Goal: Information Seeking & Learning: Learn about a topic

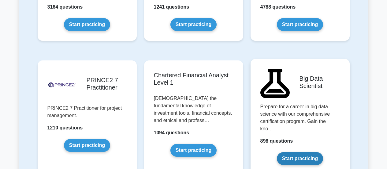
scroll to position [1287, 0]
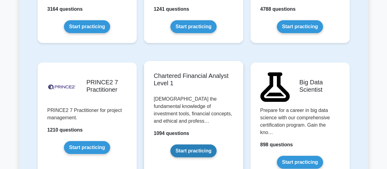
click at [197, 144] on link "Start practicing" at bounding box center [194, 150] width 46 height 13
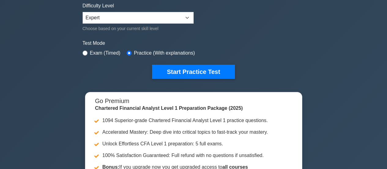
scroll to position [123, 0]
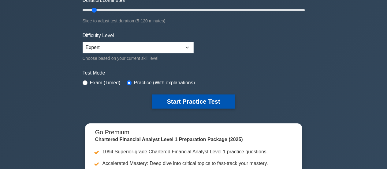
click at [214, 100] on button "Start Practice Test" at bounding box center [193, 101] width 83 height 14
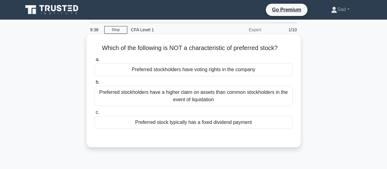
click at [243, 70] on div "Preferred stockholders have voting rights in the company" at bounding box center [194, 69] width 198 height 13
click at [95, 62] on input "a. Preferred stockholders have voting rights in the company" at bounding box center [95, 60] width 0 height 4
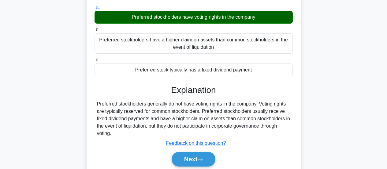
scroll to position [92, 0]
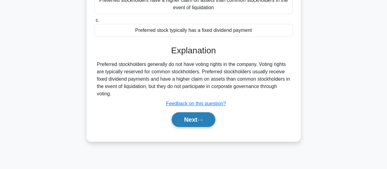
click at [198, 120] on button "Next" at bounding box center [194, 119] width 44 height 15
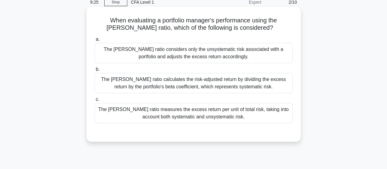
scroll to position [31, 0]
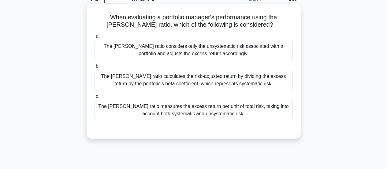
click at [229, 84] on div "The [PERSON_NAME] ratio calculates the risk-adjusted return by dividing the exc…" at bounding box center [194, 80] width 198 height 20
click at [95, 68] on input "b. The [PERSON_NAME] ratio calculates the risk-adjusted return by dividing the …" at bounding box center [95, 66] width 0 height 4
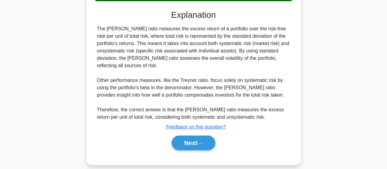
scroll to position [153, 0]
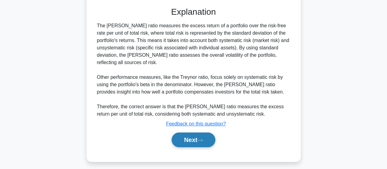
click at [208, 138] on button "Next" at bounding box center [194, 139] width 44 height 15
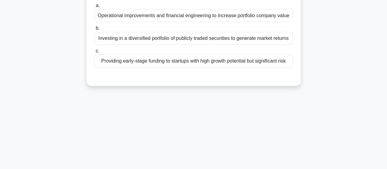
scroll to position [0, 0]
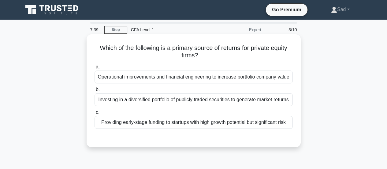
click at [215, 125] on div "Providing early-stage funding to startups with high growth potential but signif…" at bounding box center [194, 122] width 198 height 13
click at [95, 114] on input "c. Providing early-stage funding to startups with high growth potential but sig…" at bounding box center [95, 112] width 0 height 4
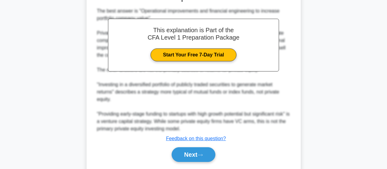
scroll to position [180, 0]
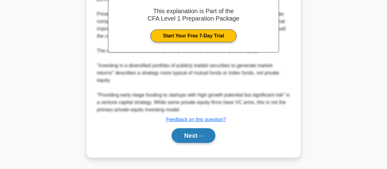
click at [215, 134] on button "Next" at bounding box center [194, 135] width 44 height 15
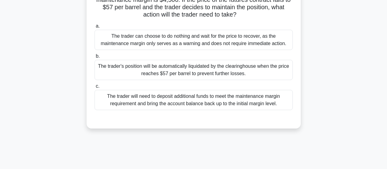
scroll to position [0, 0]
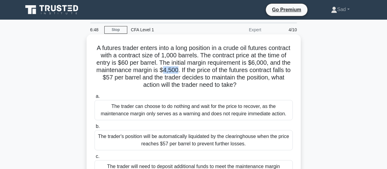
drag, startPoint x: 197, startPoint y: 69, endPoint x: 210, endPoint y: 69, distance: 13.2
click at [210, 69] on h5 "A futures trader enters into a long position in a crude oil futures contract wi…" at bounding box center [194, 66] width 200 height 45
drag, startPoint x: 146, startPoint y: 76, endPoint x: 152, endPoint y: 79, distance: 6.4
click at [152, 79] on h5 "A futures trader enters into a long position in a crude oil futures contract wi…" at bounding box center [194, 66] width 200 height 45
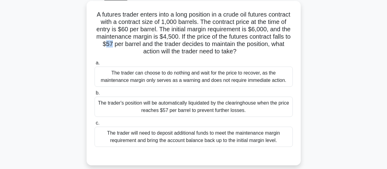
scroll to position [31, 0]
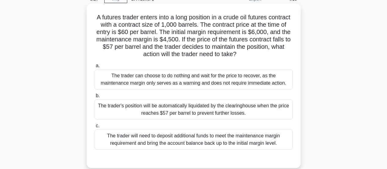
click at [193, 77] on div "The trader can choose to do nothing and wait for the price to recover, as the m…" at bounding box center [194, 79] width 198 height 20
click at [95, 68] on input "a. The trader can choose to do nothing and wait for the price to recover, as th…" at bounding box center [95, 66] width 0 height 4
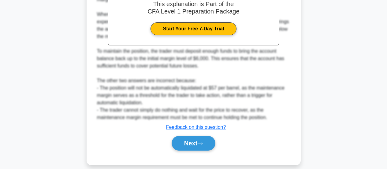
scroll to position [231, 0]
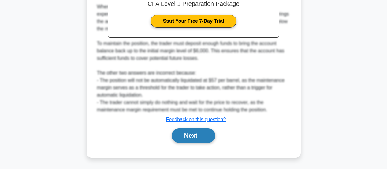
click at [192, 139] on button "Next" at bounding box center [194, 135] width 44 height 15
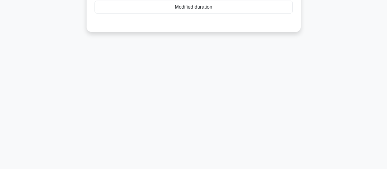
scroll to position [0, 0]
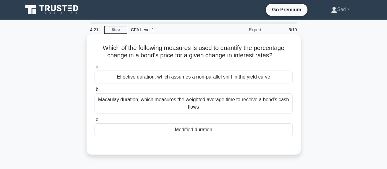
click at [258, 104] on div "Macaulay duration, which measures the weighted average time to receive a bond's…" at bounding box center [194, 103] width 198 height 20
click at [95, 92] on input "[PERSON_NAME] duration, which measures the weighted average time to receive a b…" at bounding box center [95, 90] width 0 height 4
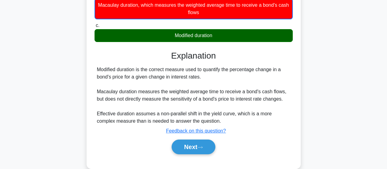
scroll to position [92, 0]
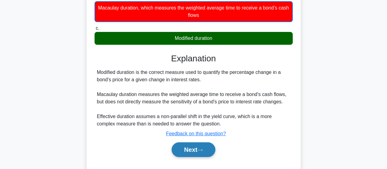
click at [187, 145] on button "Next" at bounding box center [194, 149] width 44 height 15
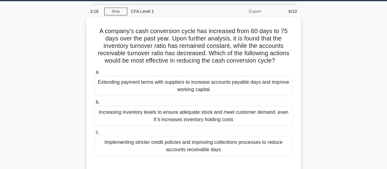
scroll to position [31, 0]
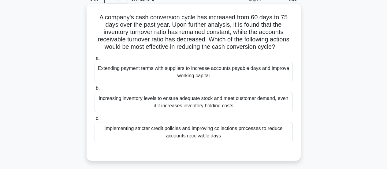
click at [265, 139] on div "Implementing stricter credit policies and improving collections processes to re…" at bounding box center [194, 132] width 198 height 20
click at [95, 120] on input "c. Implementing stricter credit policies and improving collections processes to…" at bounding box center [95, 118] width 0 height 4
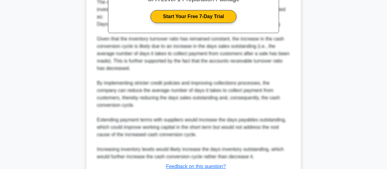
scroll to position [275, 0]
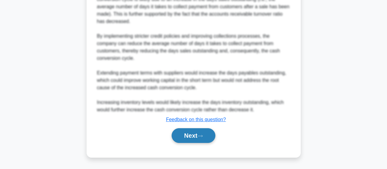
click at [215, 135] on button "Next" at bounding box center [194, 135] width 44 height 15
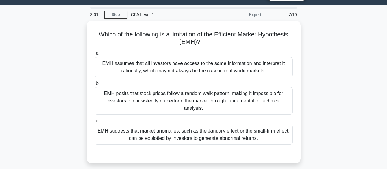
scroll to position [9, 0]
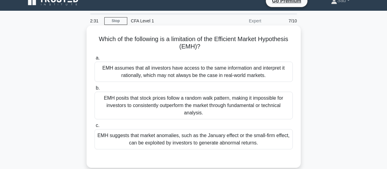
drag, startPoint x: 265, startPoint y: 69, endPoint x: 266, endPoint y: 72, distance: 3.2
click at [266, 72] on div "EMH assumes that all investors have access to the same information and interpre…" at bounding box center [194, 72] width 198 height 20
click at [234, 74] on div "EMH assumes that all investors have access to the same information and interpre…" at bounding box center [194, 72] width 198 height 20
click at [95, 60] on input "a. EMH assumes that all investors have access to the same information and inter…" at bounding box center [95, 58] width 0 height 4
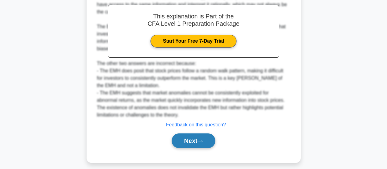
scroll to position [194, 0]
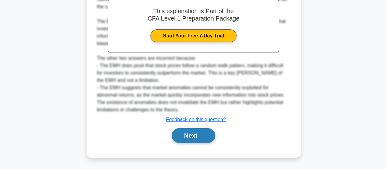
click at [201, 134] on button "Next" at bounding box center [194, 135] width 44 height 15
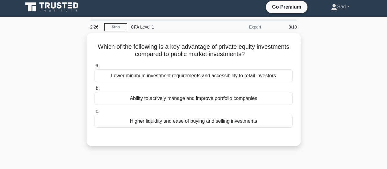
scroll to position [0, 0]
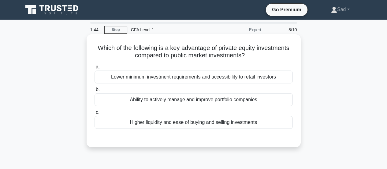
click at [186, 102] on div "Ability to actively manage and improve portfolio companies" at bounding box center [194, 99] width 198 height 13
click at [95, 92] on input "b. Ability to actively manage and improve portfolio companies" at bounding box center [95, 90] width 0 height 4
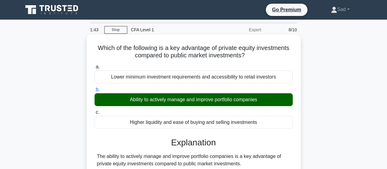
scroll to position [92, 0]
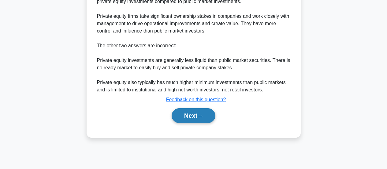
click at [191, 114] on button "Next" at bounding box center [194, 115] width 44 height 15
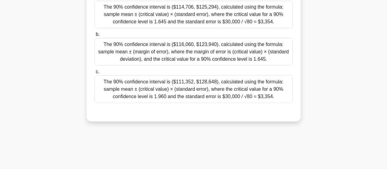
scroll to position [61, 0]
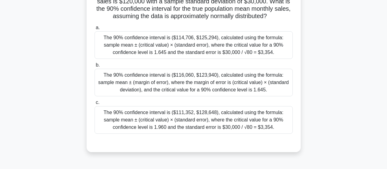
click at [224, 90] on div "The 90% confidence interval is ($116,060, $123,940), calculated using the formu…" at bounding box center [194, 83] width 198 height 28
click at [95, 67] on input "b. The 90% confidence interval is ($116,060, $123,940), calculated using the fo…" at bounding box center [95, 65] width 0 height 4
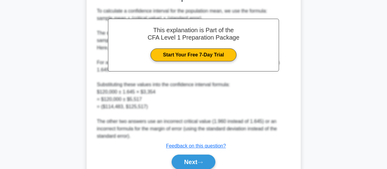
scroll to position [246, 0]
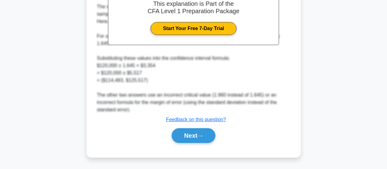
click at [199, 135] on button "Next" at bounding box center [194, 135] width 44 height 15
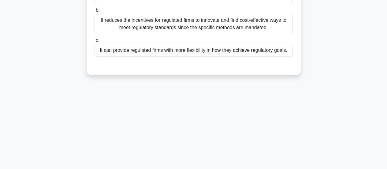
scroll to position [62, 0]
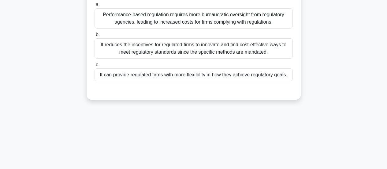
click at [189, 56] on div "It reduces the incentives for regulated firms to innovate and find cost-effecti…" at bounding box center [194, 48] width 198 height 20
click at [95, 37] on input "b. It reduces the incentives for regulated firms to innovate and find cost-effe…" at bounding box center [95, 35] width 0 height 4
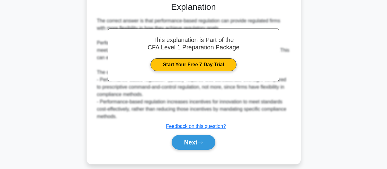
scroll to position [154, 0]
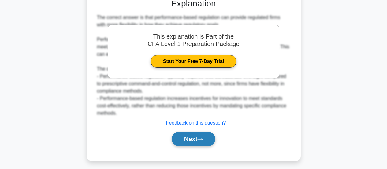
click at [201, 146] on button "Next" at bounding box center [194, 138] width 44 height 15
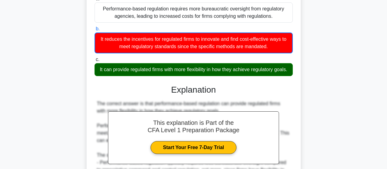
scroll to position [62, 0]
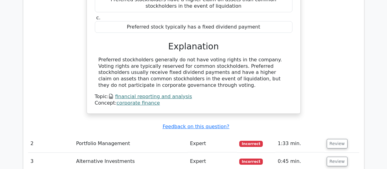
scroll to position [735, 0]
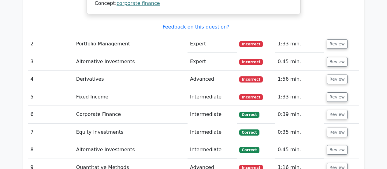
drag, startPoint x: 338, startPoint y: 150, endPoint x: 336, endPoint y: 148, distance: 3.3
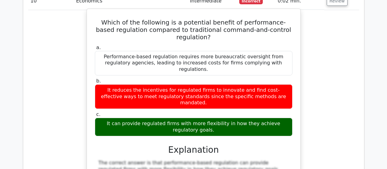
scroll to position [858, 0]
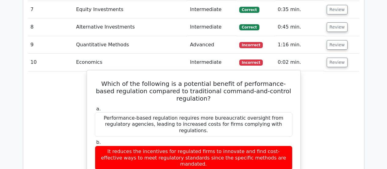
drag, startPoint x: 180, startPoint y: 128, endPoint x: 183, endPoint y: 131, distance: 4.1
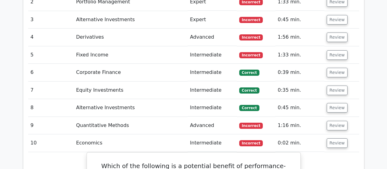
scroll to position [766, 0]
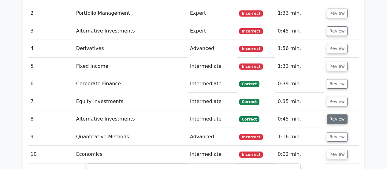
drag, startPoint x: 331, startPoint y: 96, endPoint x: 329, endPoint y: 87, distance: 9.4
click at [329, 87] on tbody "1 Financial Reporting and Analysis Expert Correct 0:28 min. Review a. b." at bounding box center [193, 123] width 331 height 666
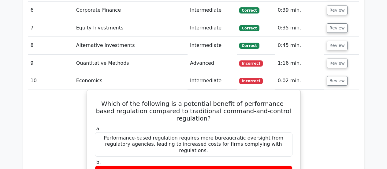
scroll to position [796, 0]
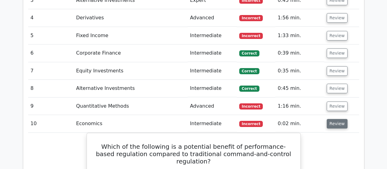
click at [340, 119] on button "Review" at bounding box center [337, 123] width 21 height 9
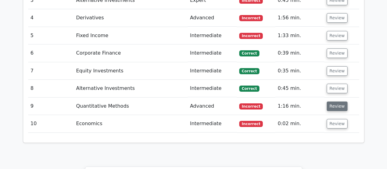
click at [336, 101] on button "Review" at bounding box center [337, 105] width 21 height 9
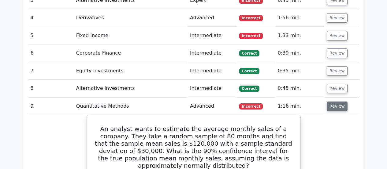
click at [339, 101] on button "Review" at bounding box center [337, 105] width 21 height 9
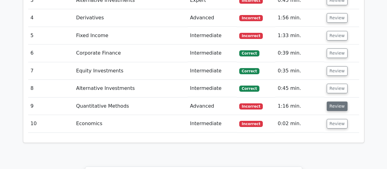
click at [339, 101] on button "Review" at bounding box center [337, 105] width 21 height 9
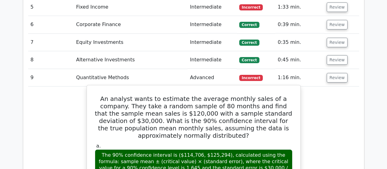
scroll to position [827, 0]
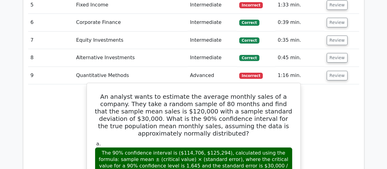
drag, startPoint x: 156, startPoint y: 129, endPoint x: 170, endPoint y: 129, distance: 14.4
click at [170, 147] on div "The 90% confidence interval is ($114,706, $125,294), calculated using the formu…" at bounding box center [194, 162] width 198 height 31
click at [177, 147] on div "The 90% confidence interval is ($114,706, $125,294), calculated using the formu…" at bounding box center [194, 162] width 198 height 31
drag, startPoint x: 223, startPoint y: 130, endPoint x: 241, endPoint y: 132, distance: 17.8
click at [241, 147] on div "The 90% confidence interval is ($114,706, $125,294), calculated using the formu…" at bounding box center [194, 162] width 198 height 31
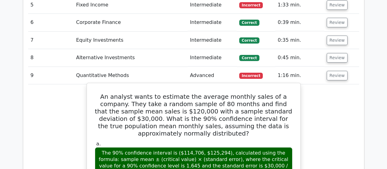
click at [227, 147] on div "The 90% confidence interval is ($114,706, $125,294), calculated using the formu…" at bounding box center [194, 162] width 198 height 31
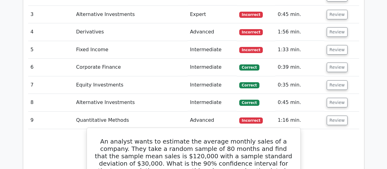
scroll to position [798, 0]
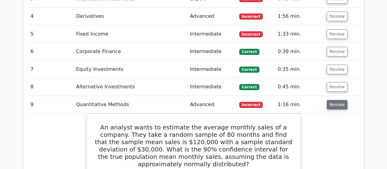
click at [331, 100] on button "Review" at bounding box center [337, 104] width 21 height 9
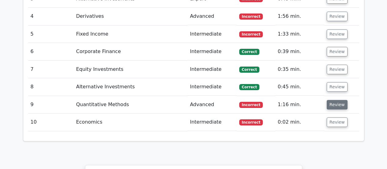
click at [337, 100] on button "Review" at bounding box center [337, 104] width 21 height 9
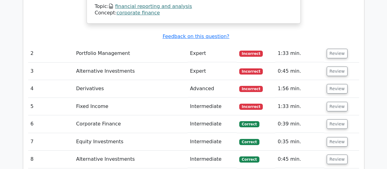
scroll to position [737, 0]
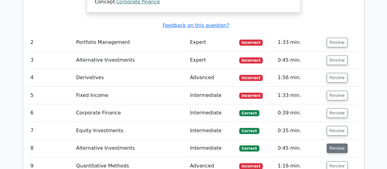
click at [331, 143] on button "Review" at bounding box center [337, 147] width 21 height 9
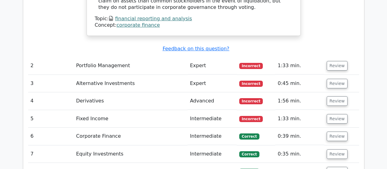
scroll to position [706, 0]
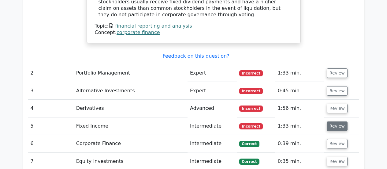
click at [334, 121] on button "Review" at bounding box center [337, 125] width 21 height 9
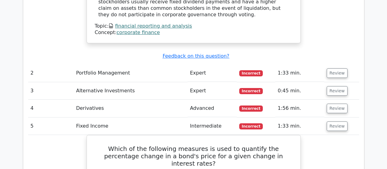
scroll to position [645, 0]
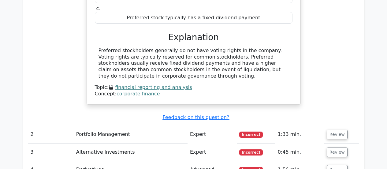
click at [344, 126] on td "Review" at bounding box center [342, 134] width 35 height 17
click at [341, 130] on button "Review" at bounding box center [337, 134] width 21 height 9
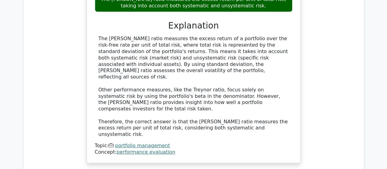
scroll to position [951, 0]
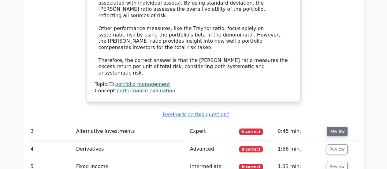
click at [335, 127] on button "Review" at bounding box center [337, 131] width 21 height 9
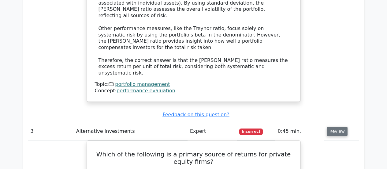
click at [338, 127] on button "Review" at bounding box center [337, 131] width 21 height 9
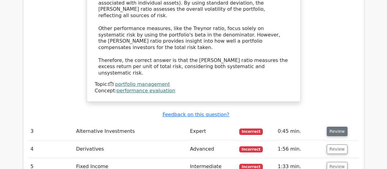
click at [338, 127] on button "Review" at bounding box center [337, 131] width 21 height 9
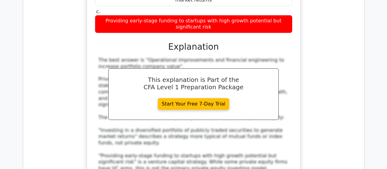
scroll to position [1227, 0]
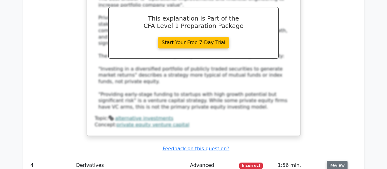
click at [336, 161] on button "Review" at bounding box center [337, 165] width 21 height 9
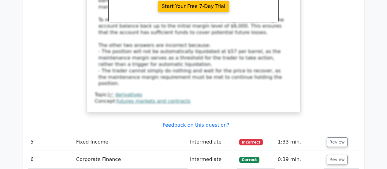
scroll to position [1625, 0]
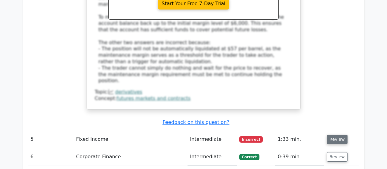
click at [333, 134] on button "Review" at bounding box center [337, 138] width 21 height 9
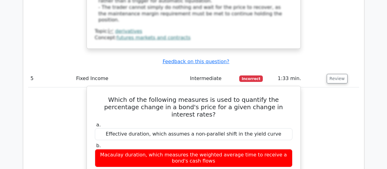
scroll to position [1717, 0]
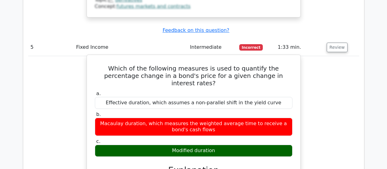
drag, startPoint x: 171, startPoint y: 103, endPoint x: 208, endPoint y: 100, distance: 37.5
drag, startPoint x: 171, startPoint y: 99, endPoint x: 196, endPoint y: 96, distance: 25.3
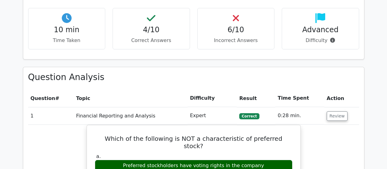
scroll to position [389, 0]
